Goal: Contribute content

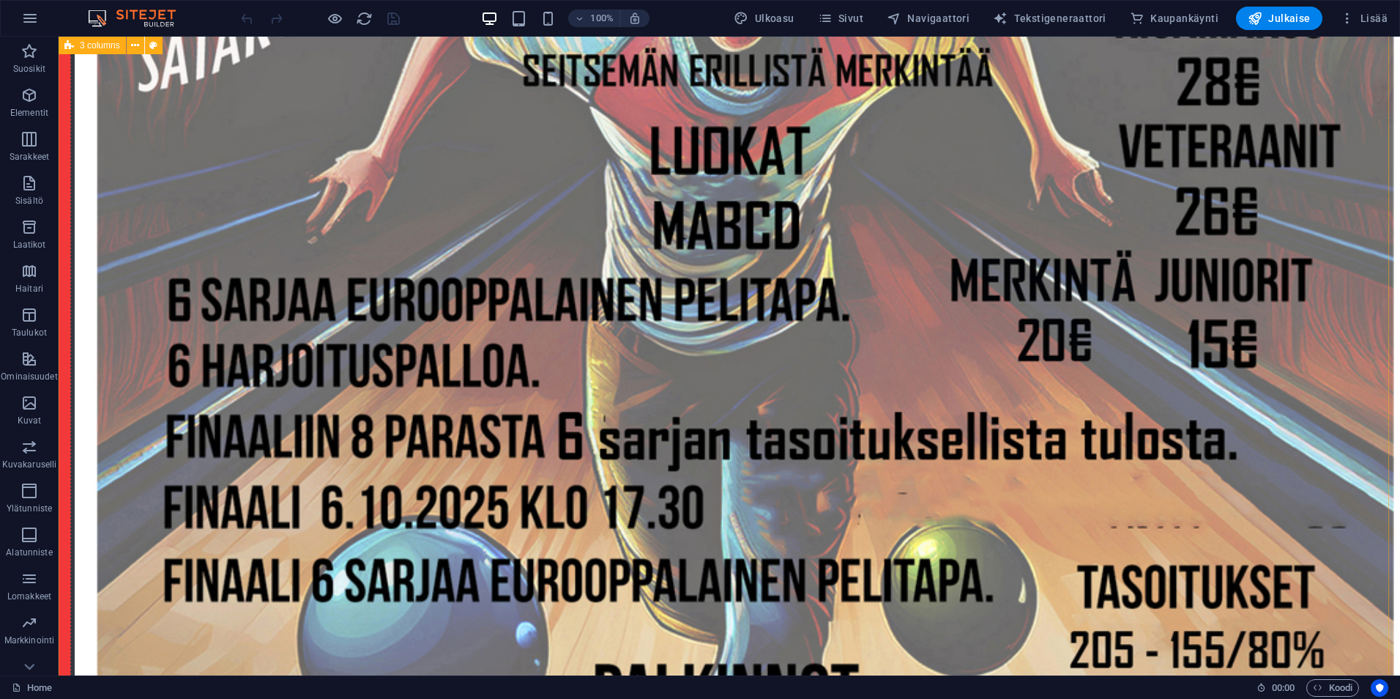
scroll to position [1465, 0]
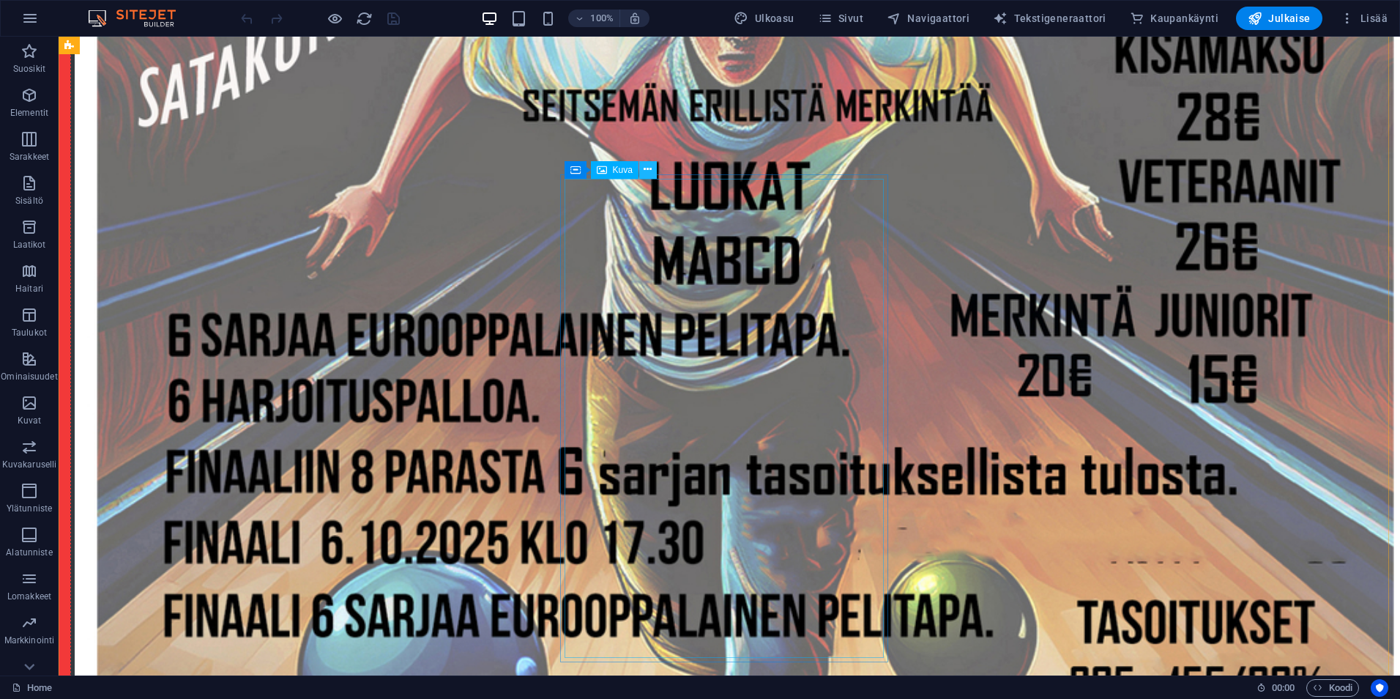
click at [647, 171] on icon at bounding box center [648, 169] width 8 height 15
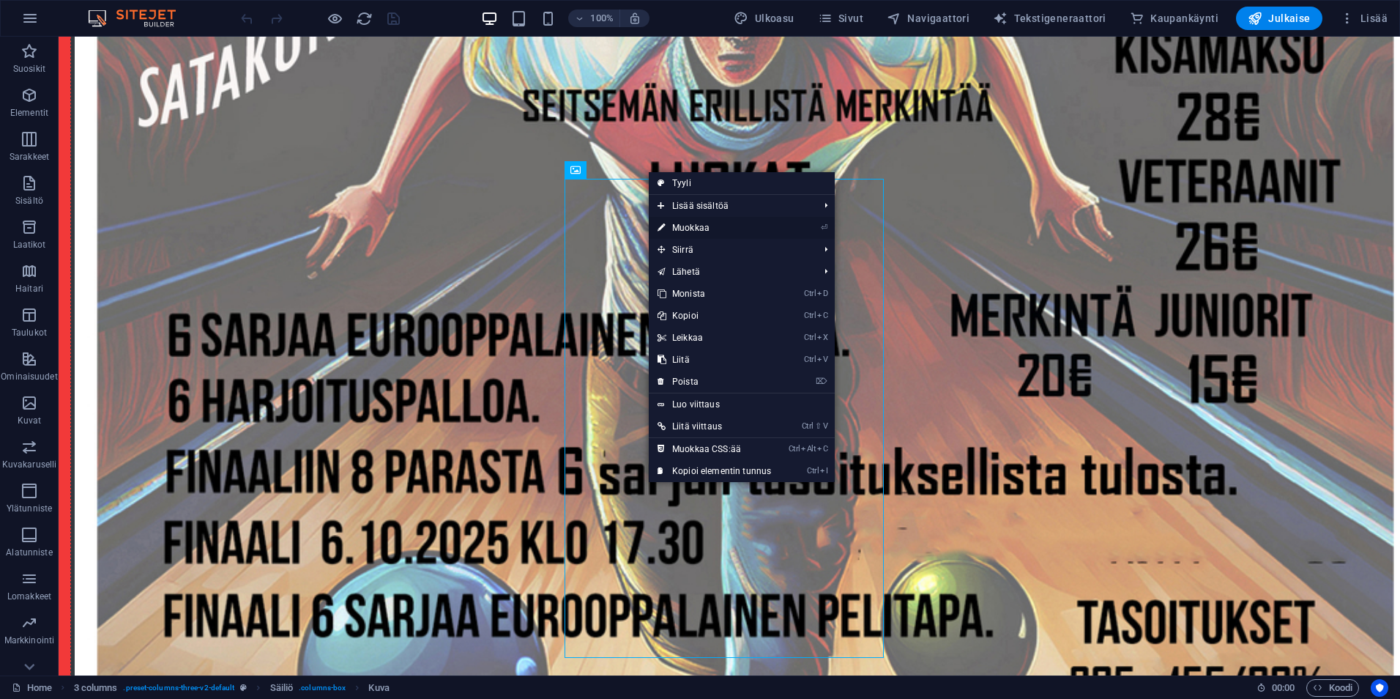
click at [673, 225] on link "⏎ Muokkaa" at bounding box center [714, 228] width 131 height 22
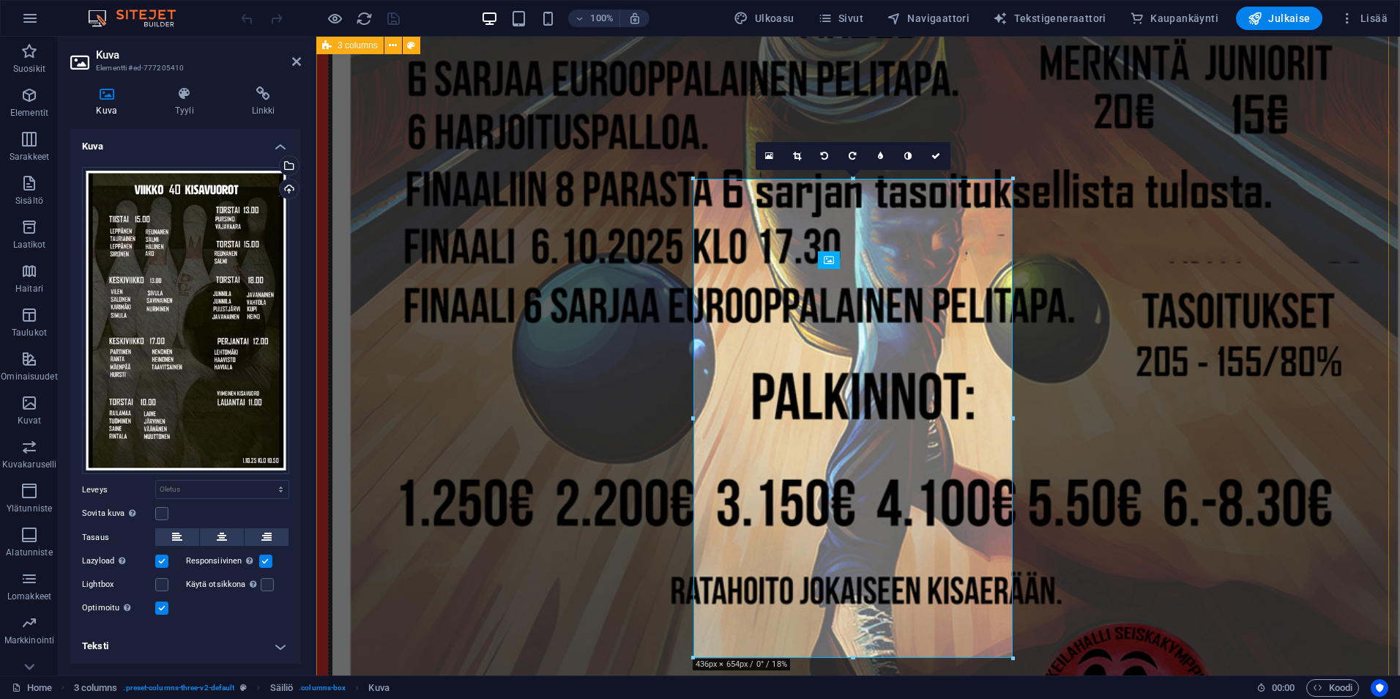
scroll to position [1370, 0]
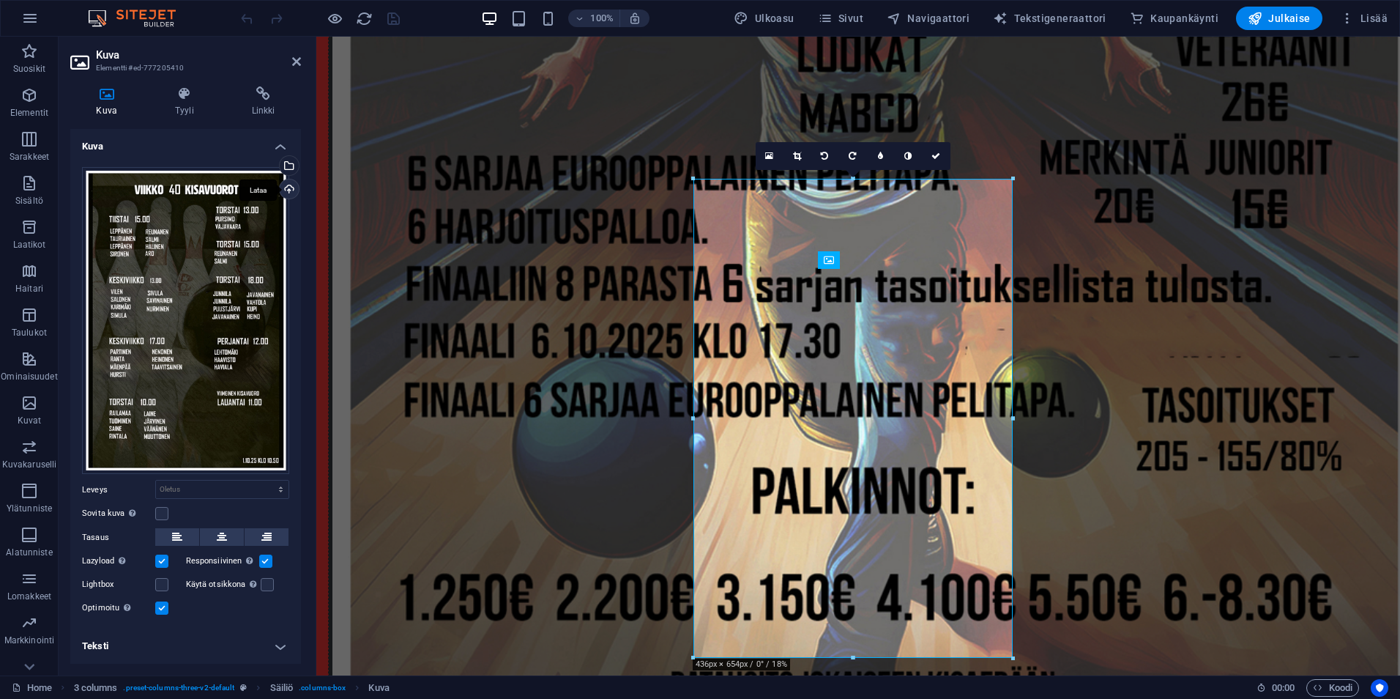
click at [289, 186] on div "Lataa" at bounding box center [288, 190] width 22 height 22
click at [394, 9] on div at bounding box center [320, 18] width 164 height 23
click at [393, 17] on icon "save" at bounding box center [393, 18] width 17 height 17
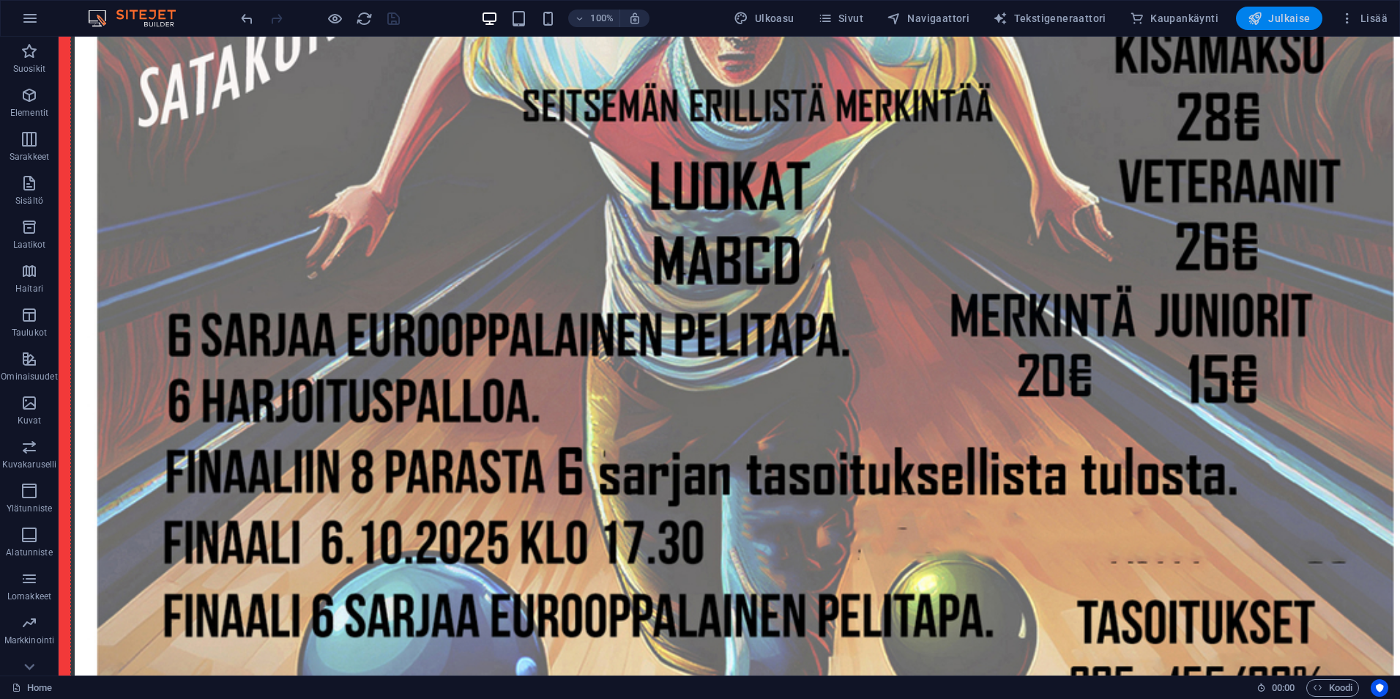
click at [1281, 15] on span "Julkaise" at bounding box center [1279, 18] width 63 height 15
